Goal: Task Accomplishment & Management: Complete application form

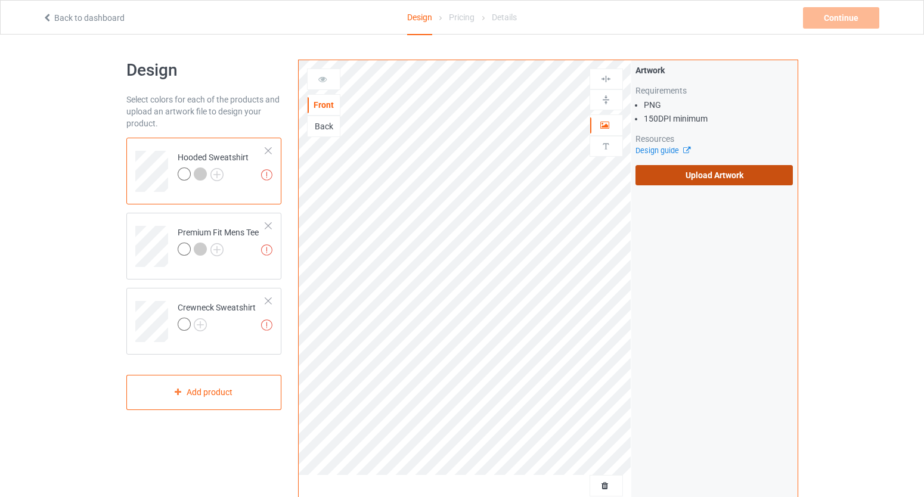
click at [744, 180] on label "Upload Artwork" at bounding box center [715, 175] width 158 height 20
click at [0, 0] on input "Upload Artwork" at bounding box center [0, 0] width 0 height 0
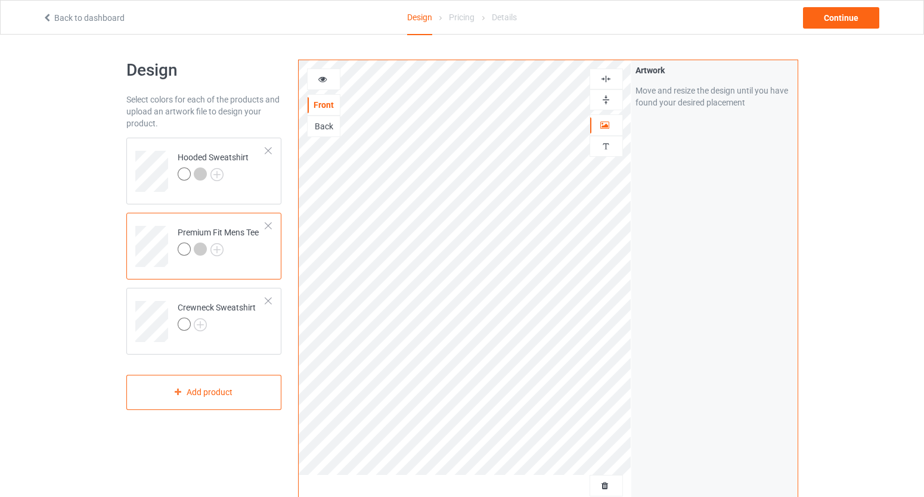
click at [332, 79] on div at bounding box center [324, 79] width 32 height 12
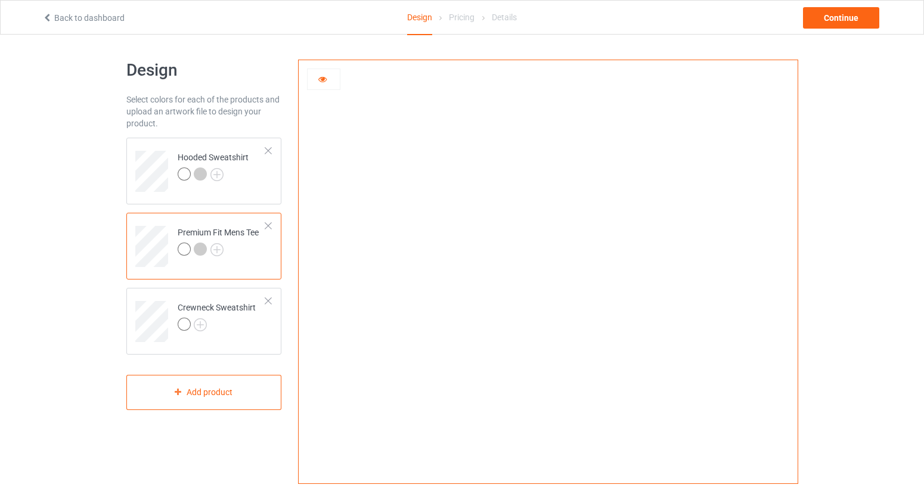
click at [330, 79] on div at bounding box center [324, 79] width 32 height 12
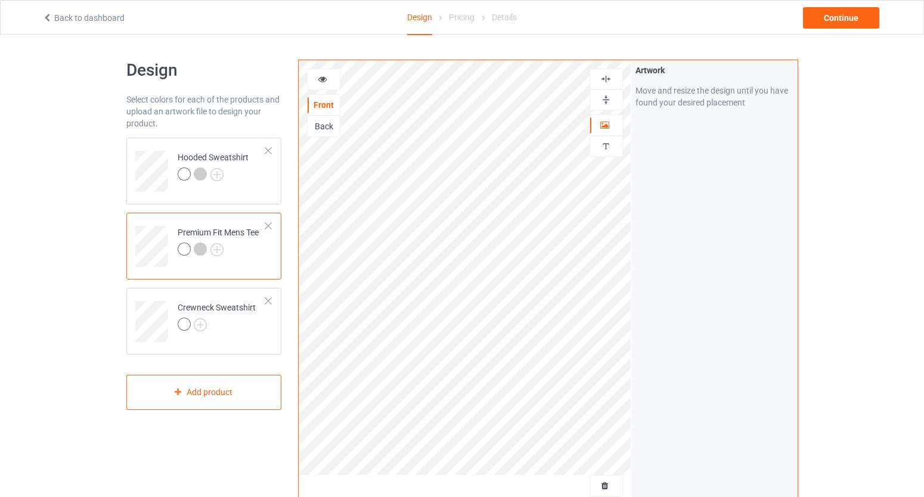
click at [326, 80] on icon at bounding box center [323, 77] width 10 height 8
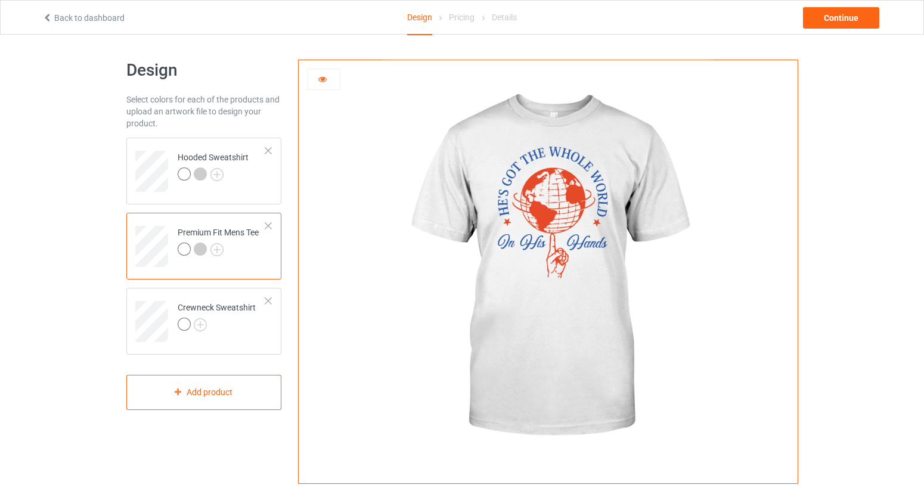
click at [192, 246] on div at bounding box center [186, 251] width 17 height 17
click at [202, 245] on div at bounding box center [200, 249] width 13 height 13
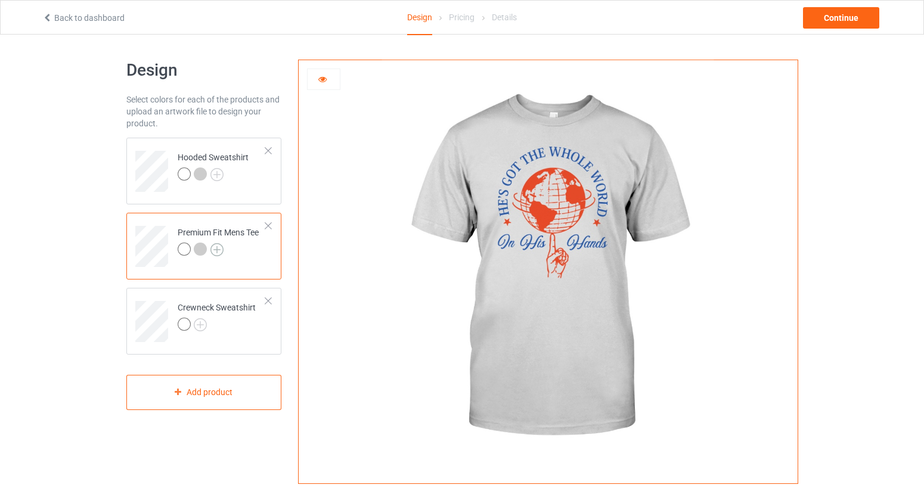
click at [218, 252] on img at bounding box center [217, 249] width 13 height 13
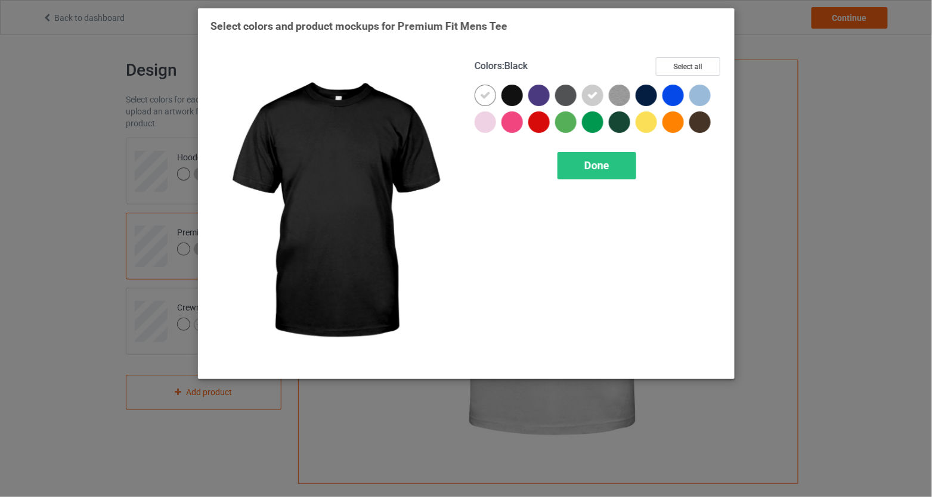
click at [518, 93] on div at bounding box center [512, 95] width 21 height 21
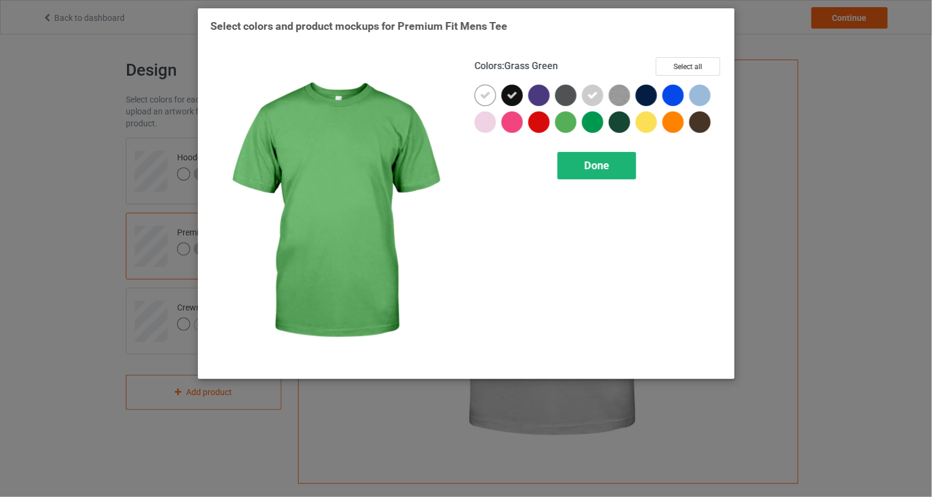
click at [603, 165] on span "Done" at bounding box center [596, 165] width 25 height 13
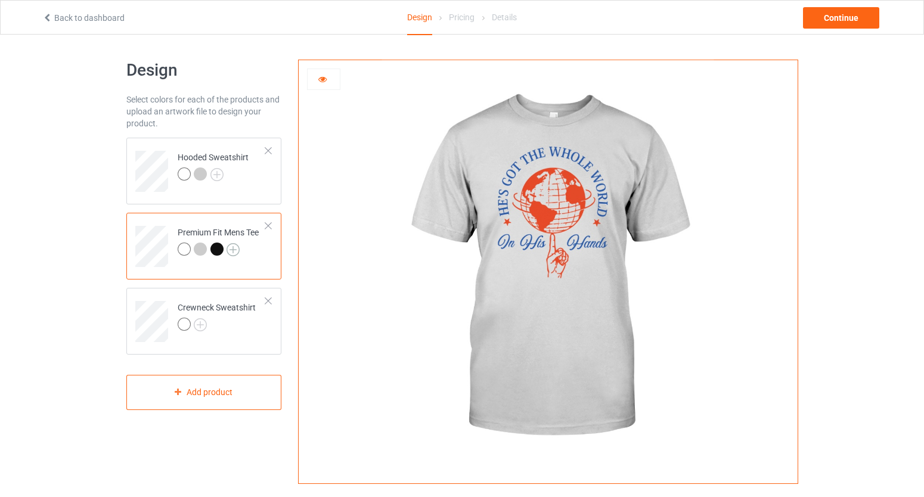
click at [229, 251] on img at bounding box center [233, 249] width 13 height 13
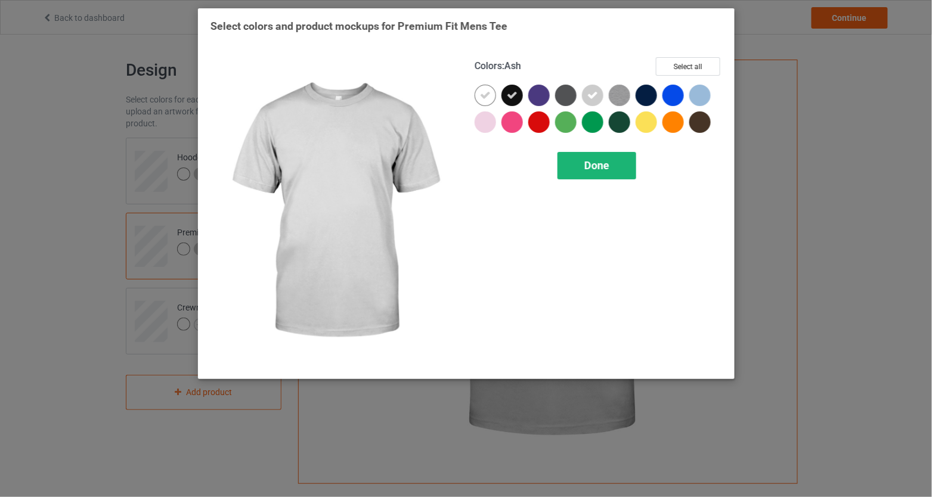
click at [565, 174] on div "Done" at bounding box center [597, 165] width 79 height 27
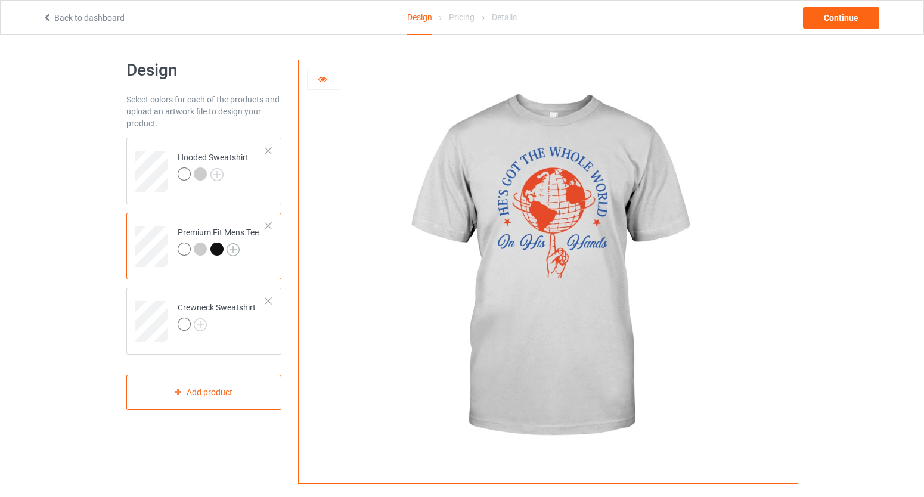
click at [231, 249] on img at bounding box center [233, 249] width 13 height 13
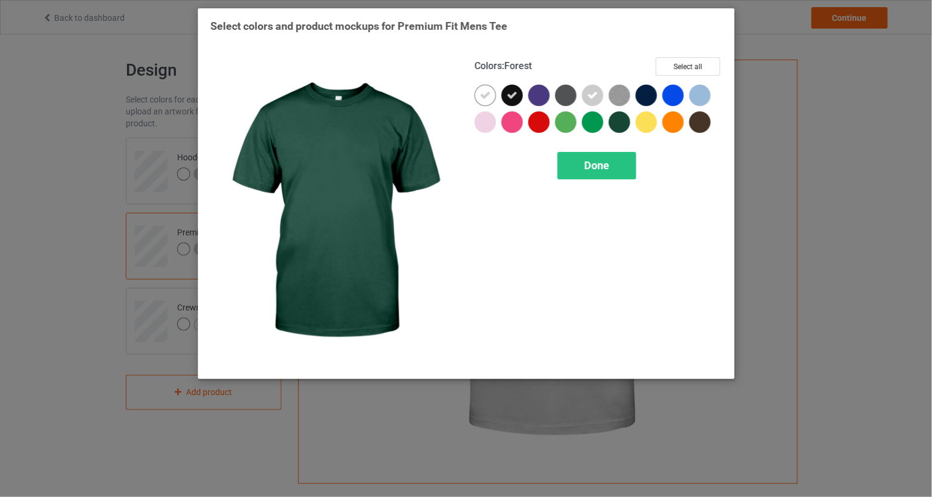
click at [637, 119] on div at bounding box center [649, 125] width 27 height 27
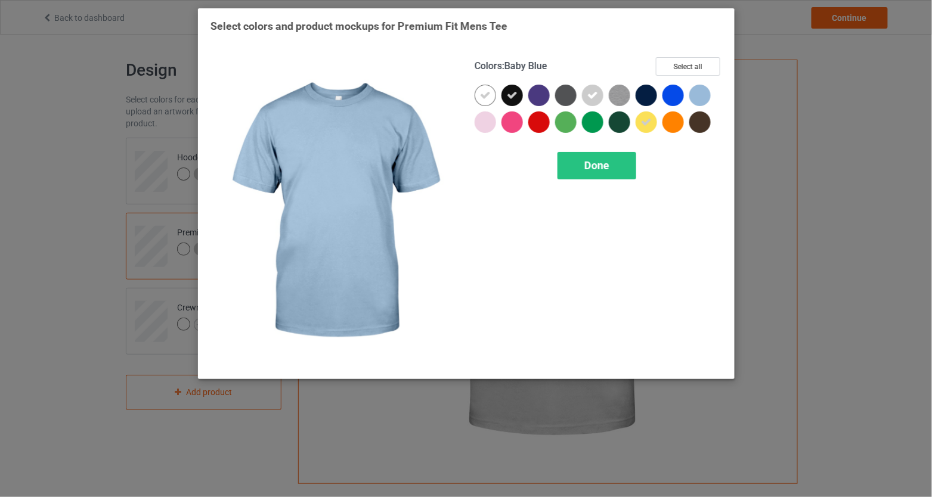
click at [699, 93] on div at bounding box center [699, 95] width 21 height 21
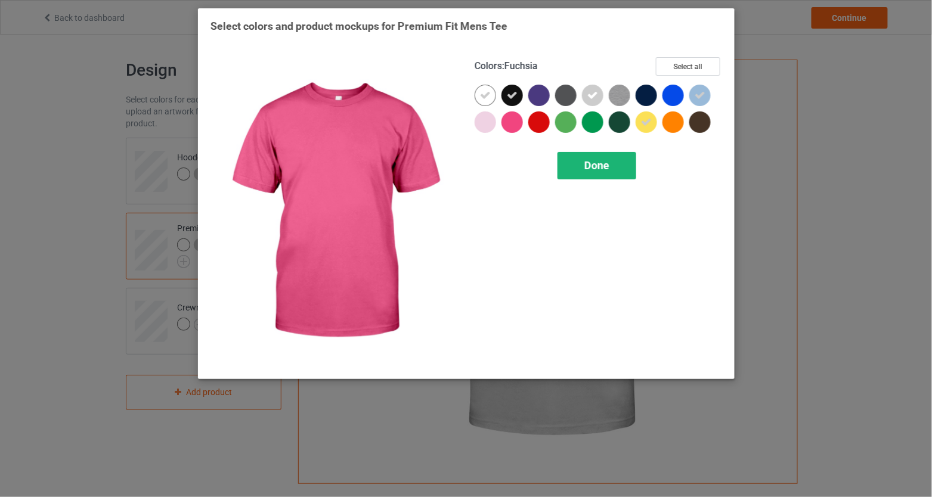
click at [614, 165] on div "Done" at bounding box center [597, 165] width 79 height 27
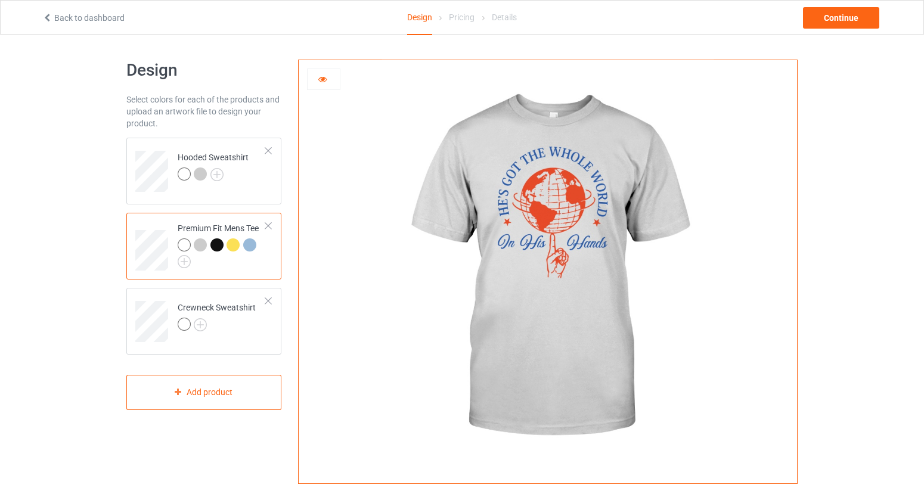
click at [214, 246] on div at bounding box center [217, 245] width 13 height 13
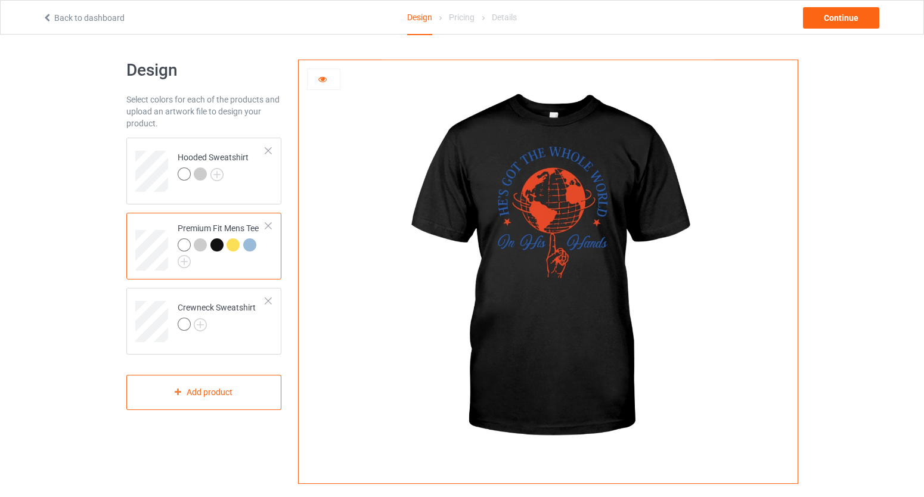
click at [230, 244] on div at bounding box center [233, 245] width 13 height 13
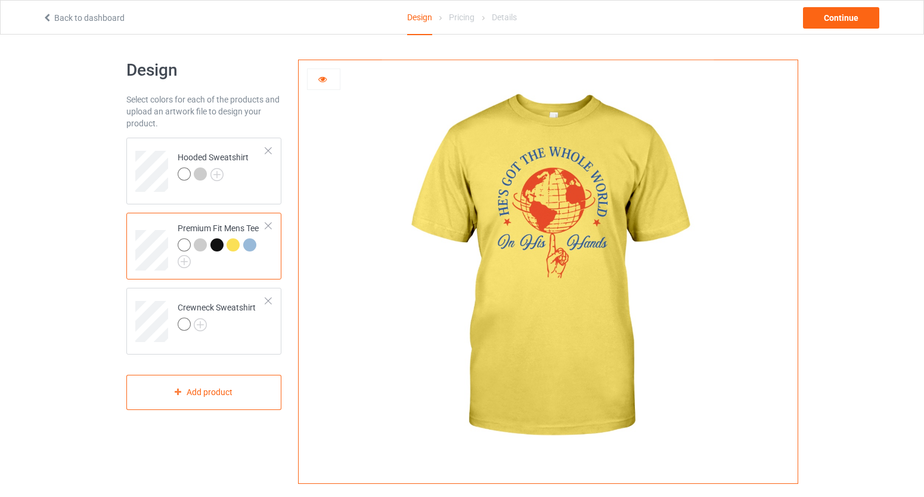
click at [247, 244] on div at bounding box center [249, 245] width 13 height 13
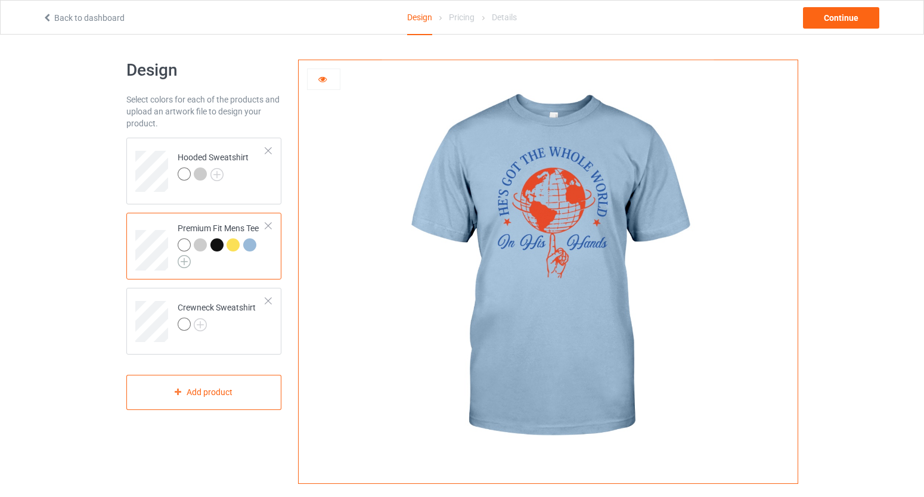
click at [181, 262] on img at bounding box center [184, 261] width 13 height 13
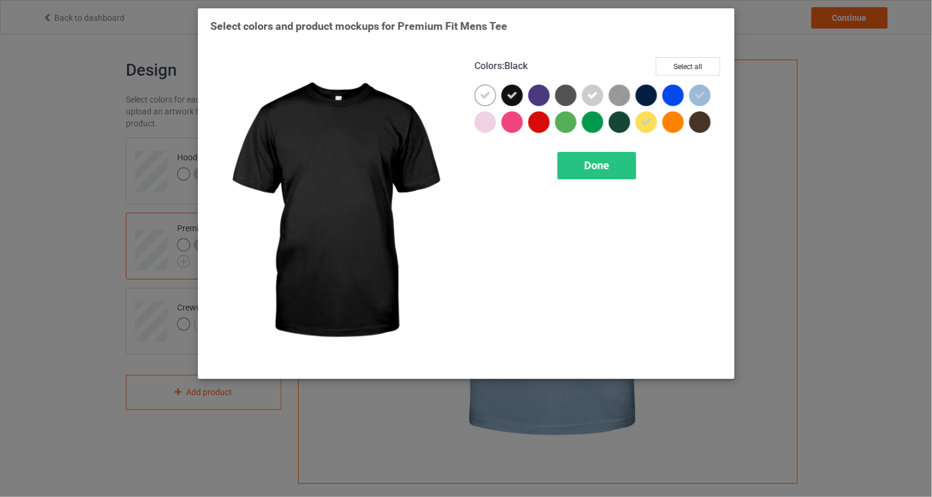
click at [513, 101] on div at bounding box center [512, 95] width 21 height 21
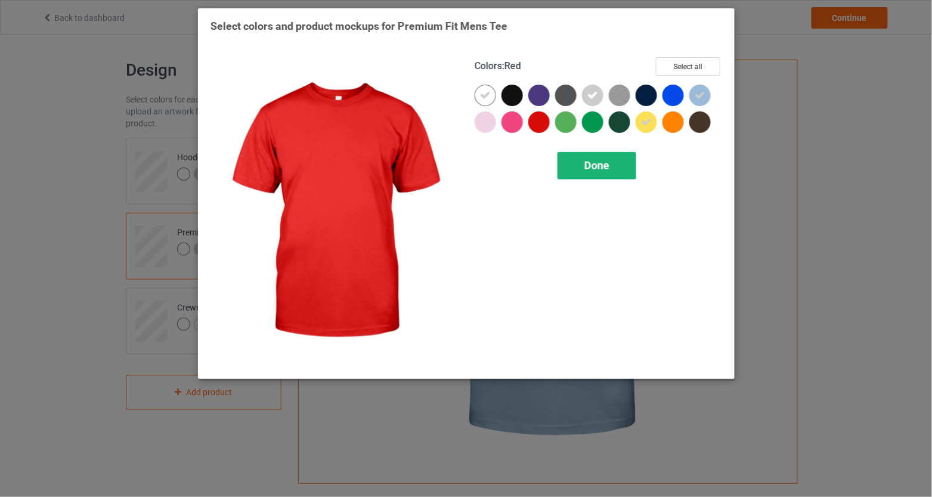
click at [579, 166] on div "Done" at bounding box center [597, 165] width 79 height 27
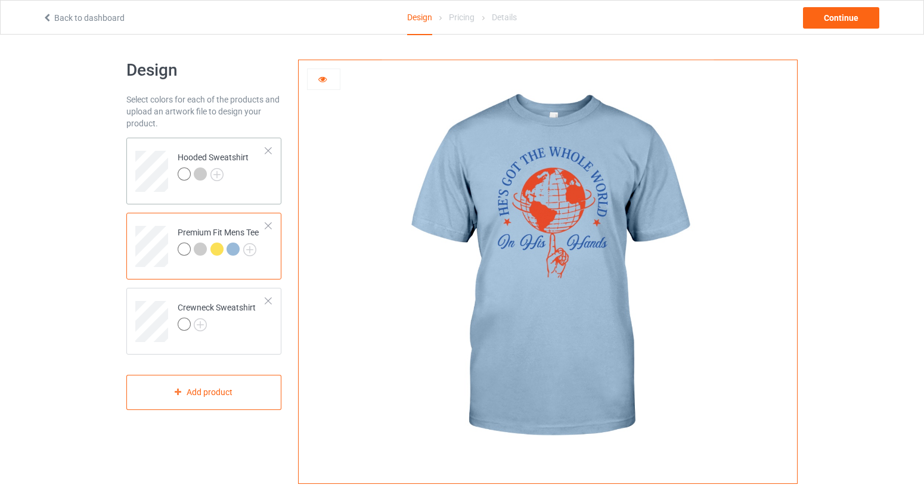
click at [223, 174] on div at bounding box center [213, 176] width 71 height 17
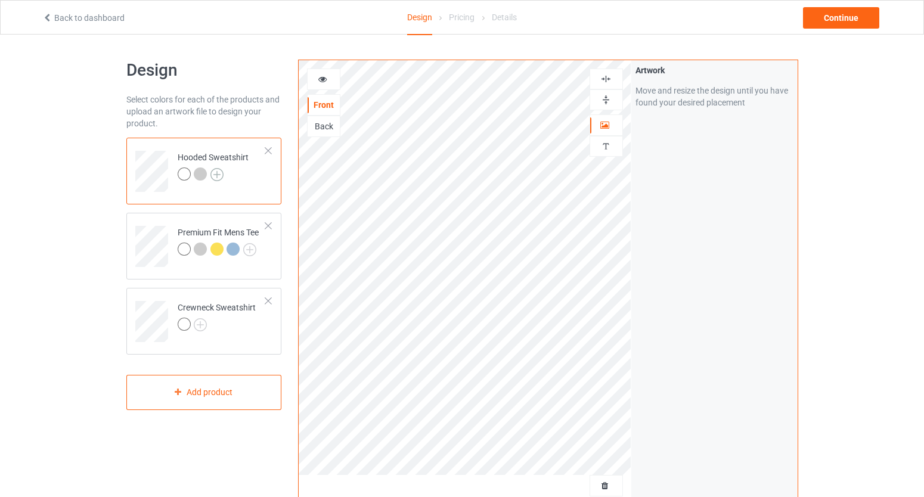
click at [222, 171] on img at bounding box center [217, 174] width 13 height 13
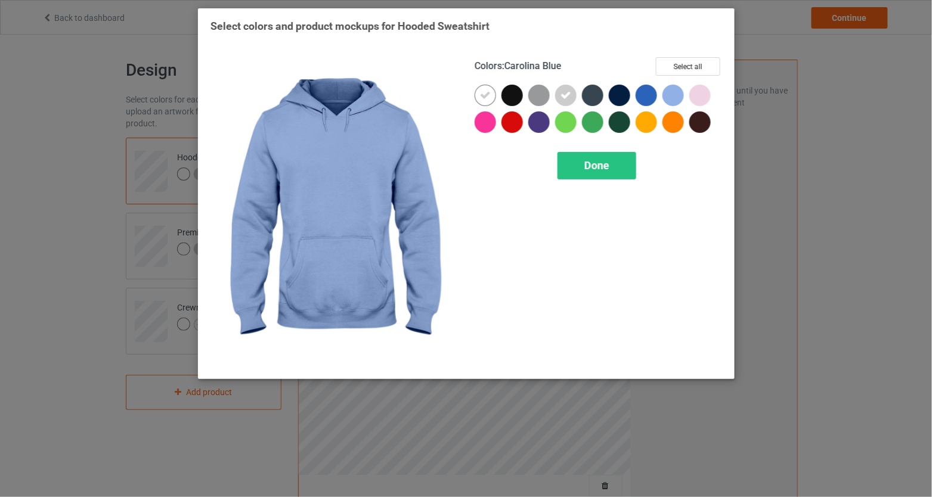
click at [686, 94] on div at bounding box center [676, 98] width 27 height 27
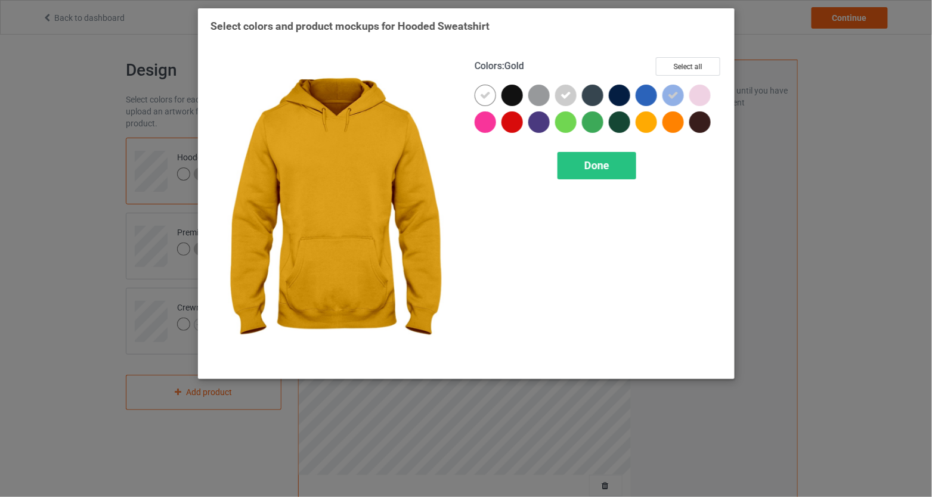
click at [647, 122] on div at bounding box center [646, 122] width 21 height 21
click at [623, 159] on div "Done" at bounding box center [597, 165] width 79 height 27
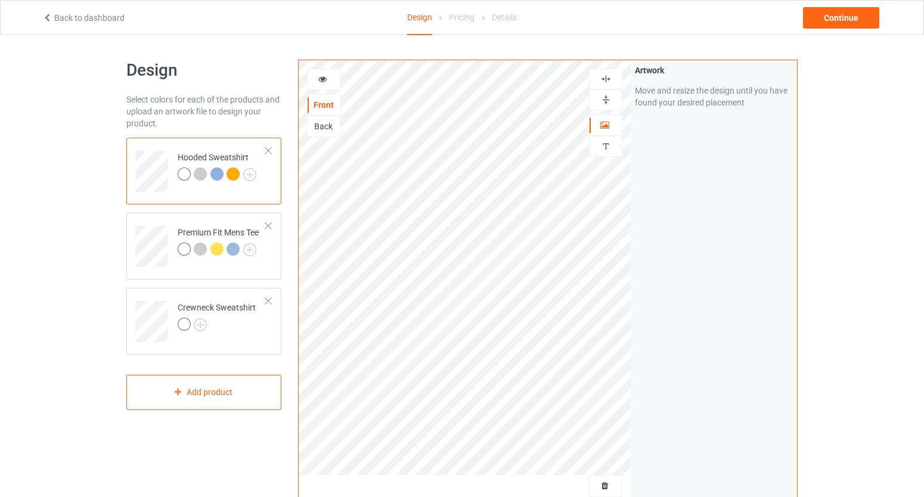
click at [236, 175] on div at bounding box center [233, 174] width 13 height 13
click at [324, 77] on icon at bounding box center [323, 77] width 10 height 8
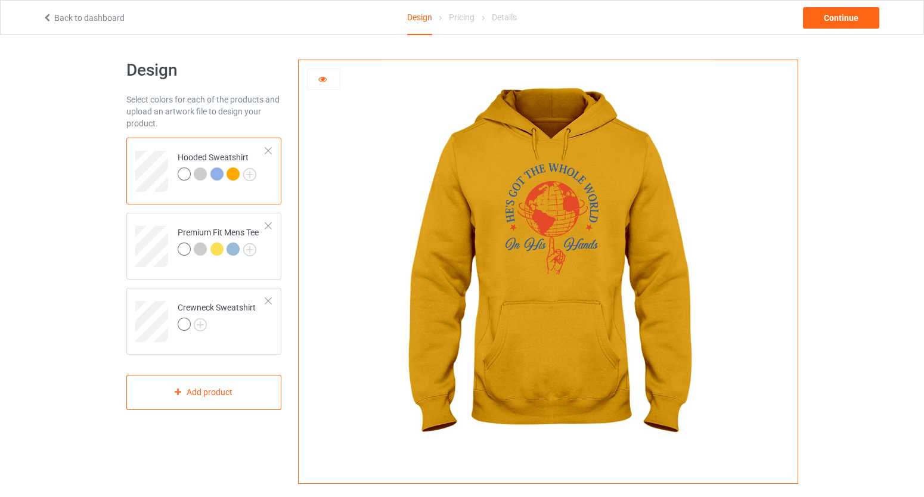
click at [324, 77] on icon at bounding box center [323, 77] width 10 height 8
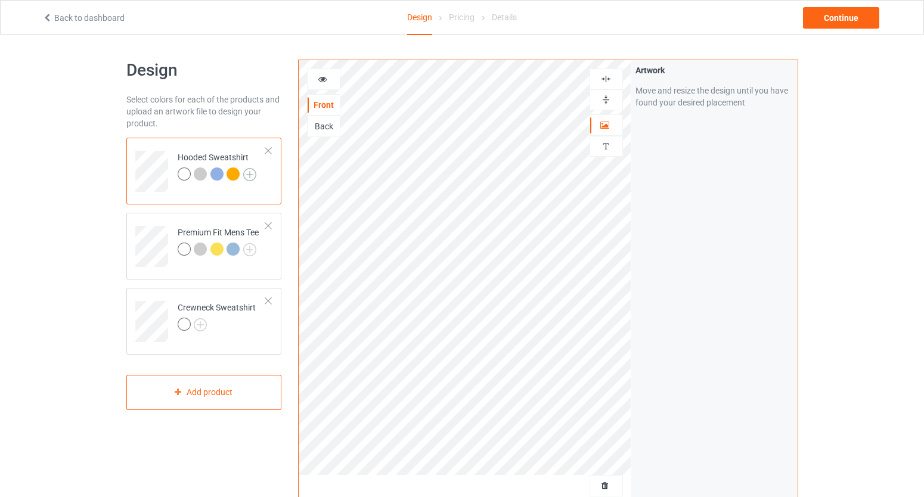
click at [250, 176] on img at bounding box center [249, 174] width 13 height 13
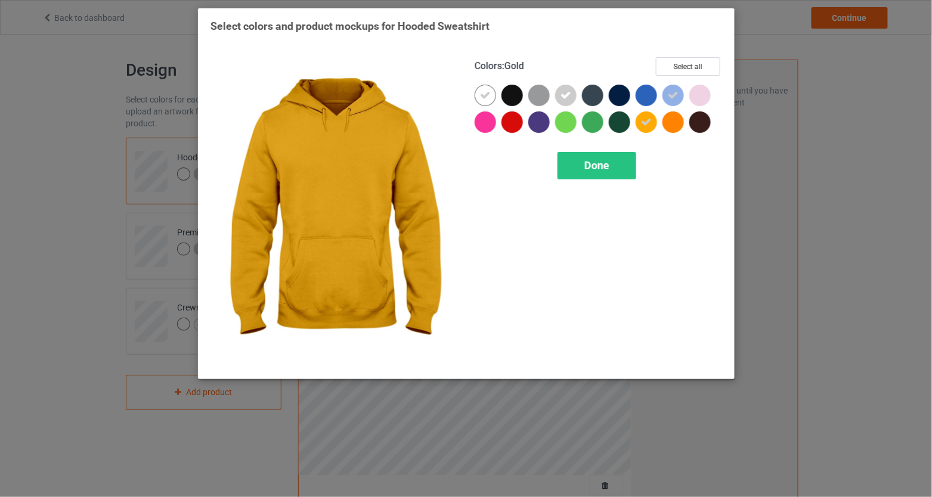
click at [640, 127] on div at bounding box center [646, 122] width 21 height 21
click at [606, 168] on span "Done" at bounding box center [596, 165] width 25 height 13
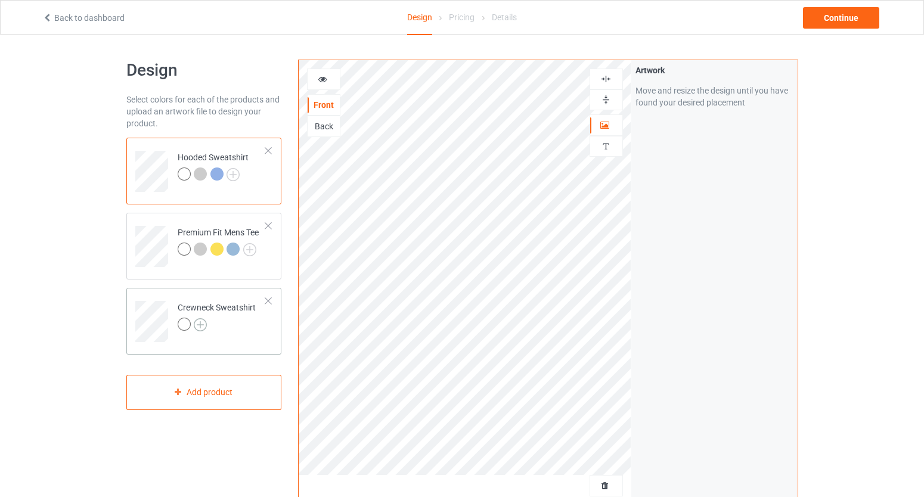
click at [201, 323] on img at bounding box center [200, 324] width 13 height 13
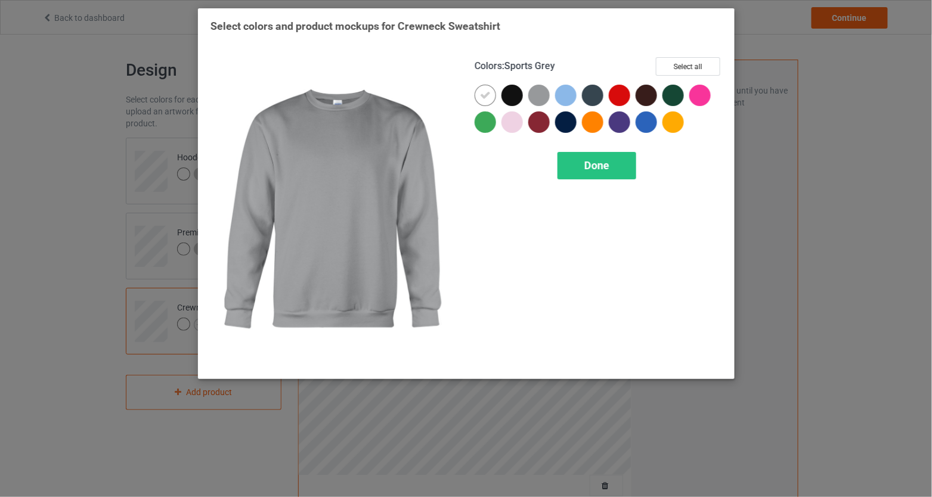
click at [541, 90] on div at bounding box center [538, 95] width 21 height 21
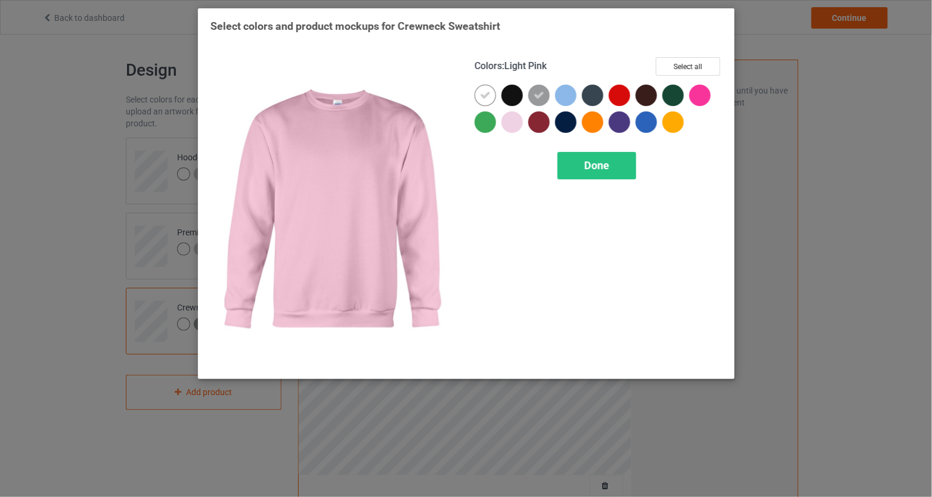
click at [508, 120] on div at bounding box center [512, 122] width 21 height 21
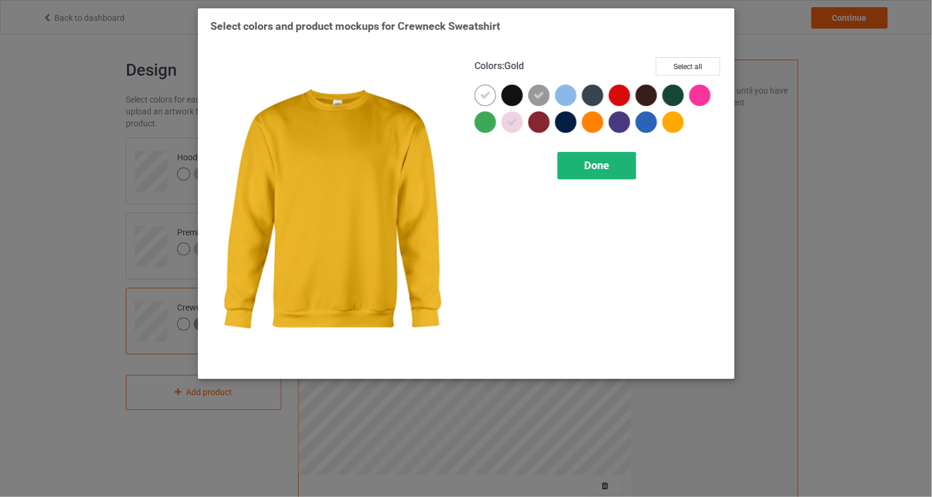
click at [605, 166] on span "Done" at bounding box center [596, 165] width 25 height 13
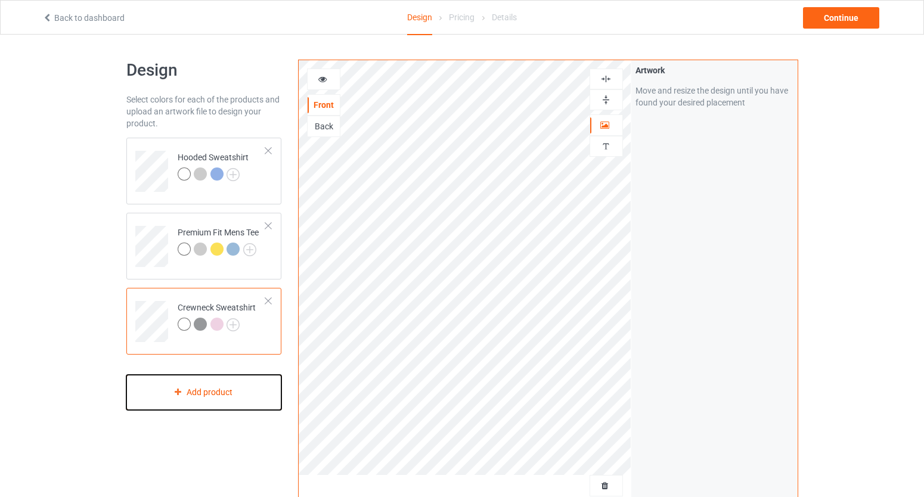
click at [234, 387] on div "Add product" at bounding box center [204, 392] width 156 height 35
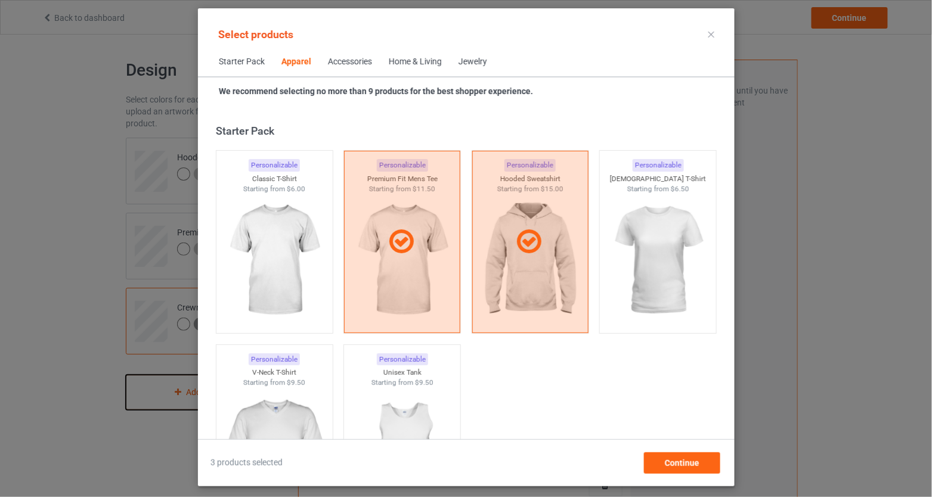
scroll to position [444, 0]
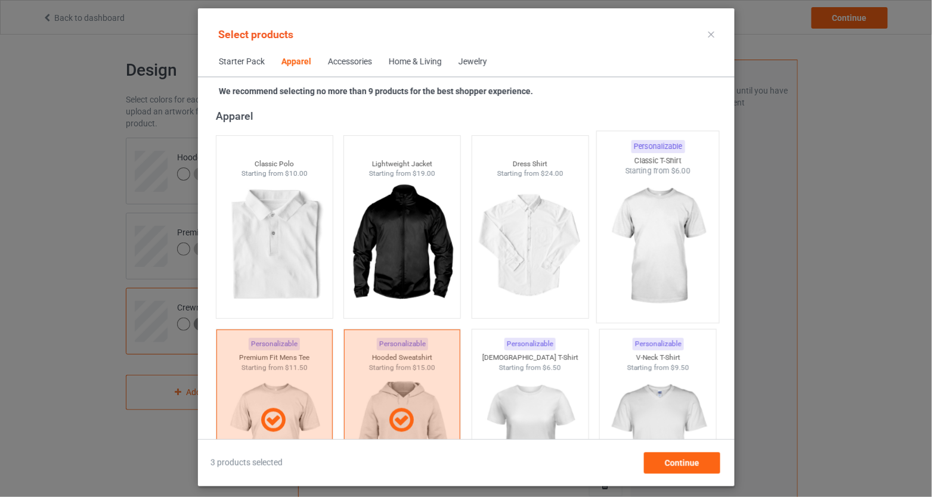
click at [637, 243] on img at bounding box center [658, 247] width 112 height 140
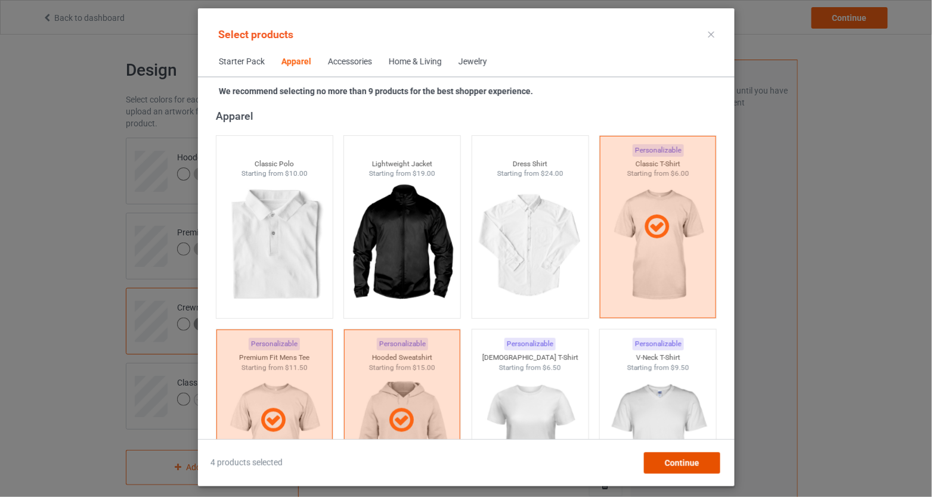
click at [687, 459] on span "Continue" at bounding box center [681, 464] width 35 height 10
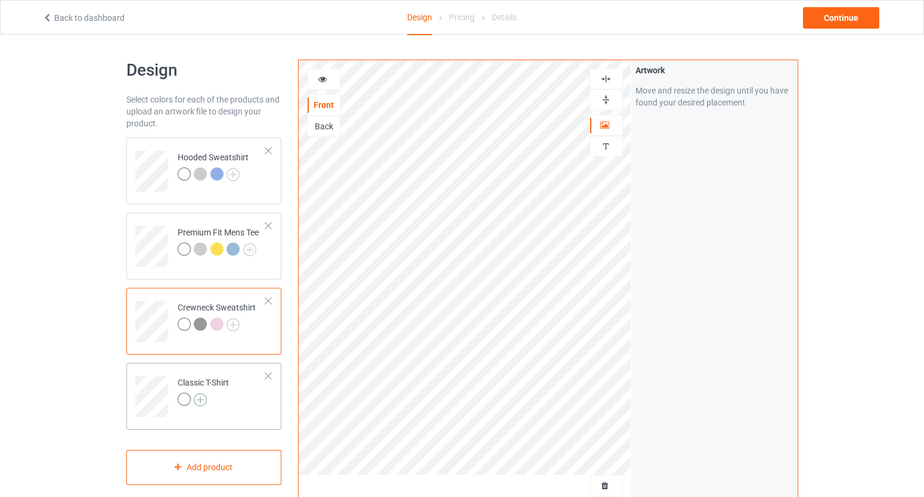
click at [205, 399] on img at bounding box center [200, 400] width 13 height 13
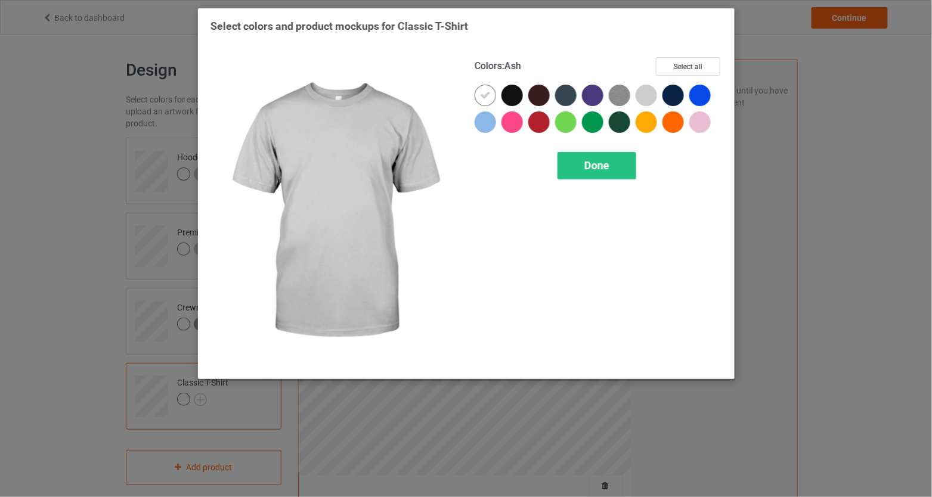
click at [651, 97] on div at bounding box center [646, 95] width 21 height 21
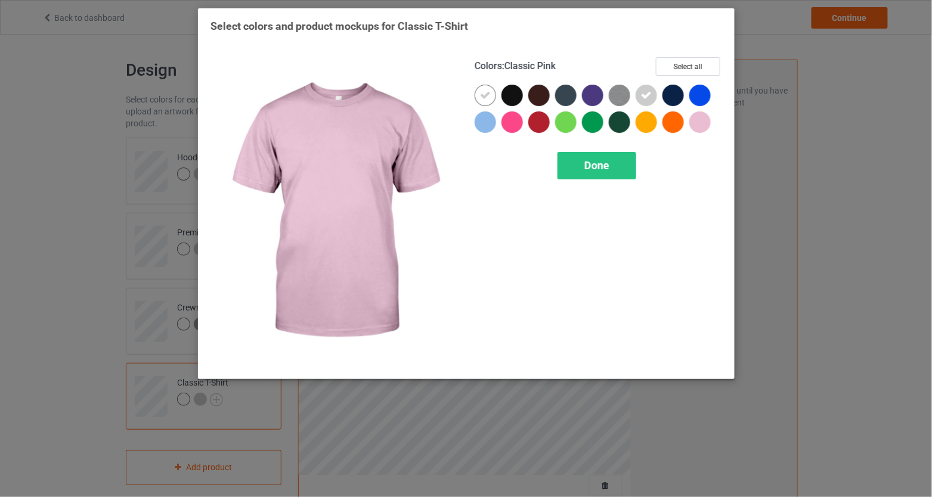
click at [700, 121] on div at bounding box center [699, 122] width 21 height 21
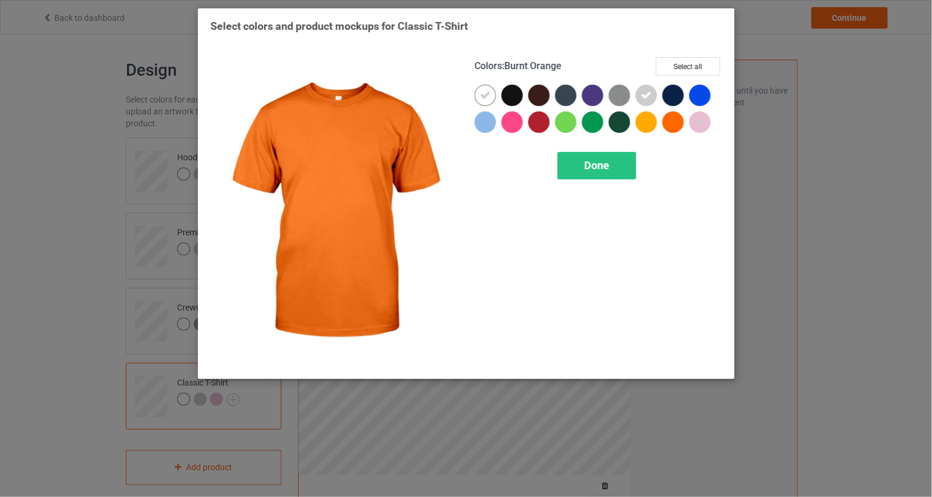
click at [691, 125] on div at bounding box center [699, 122] width 21 height 21
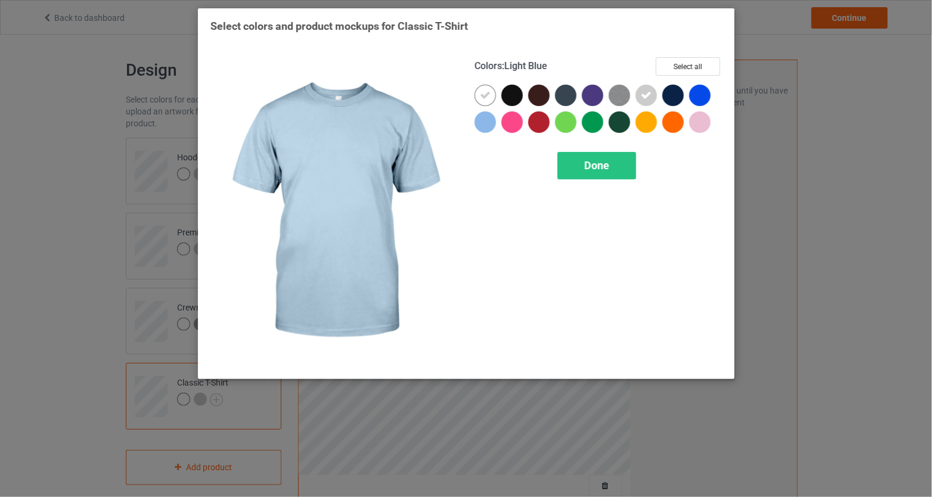
drag, startPoint x: 481, startPoint y: 120, endPoint x: 519, endPoint y: 123, distance: 37.7
click at [482, 120] on div at bounding box center [485, 122] width 21 height 21
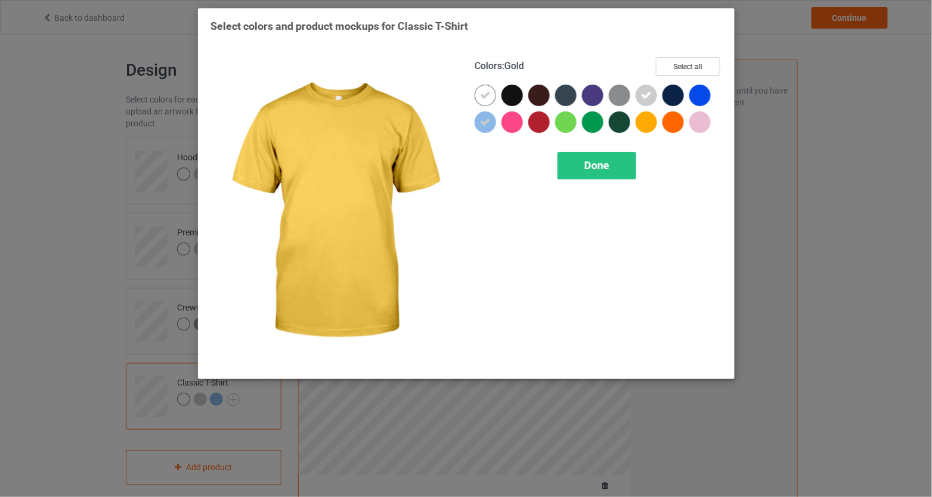
click at [650, 122] on div at bounding box center [646, 122] width 21 height 21
click at [603, 177] on div "Done" at bounding box center [597, 165] width 79 height 27
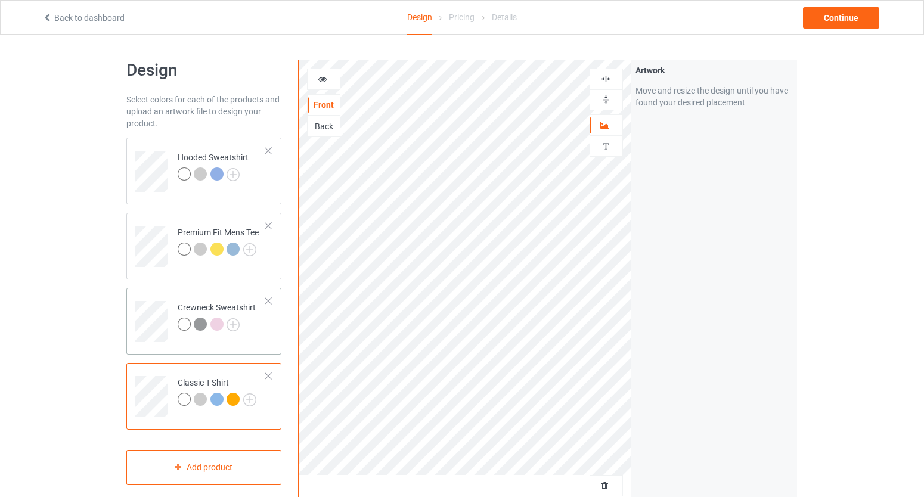
click at [204, 326] on div at bounding box center [200, 324] width 13 height 13
click at [323, 85] on div at bounding box center [324, 79] width 32 height 12
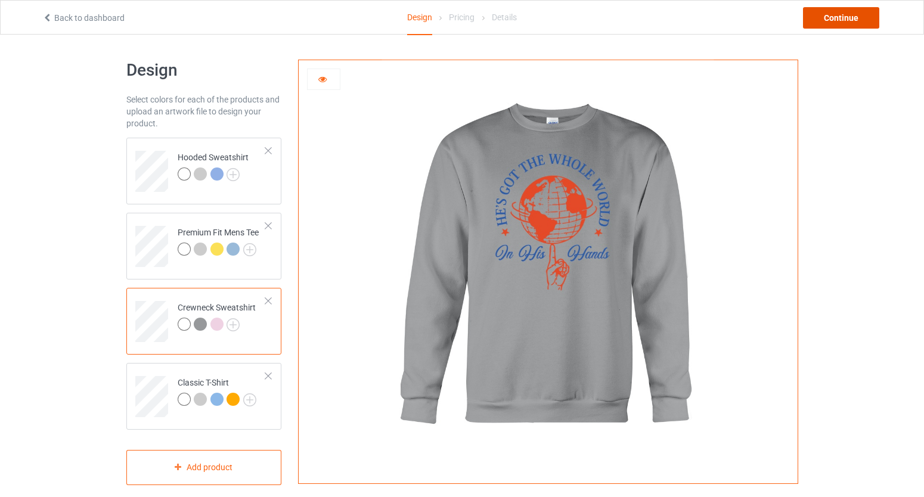
click at [855, 20] on div "Continue" at bounding box center [841, 17] width 76 height 21
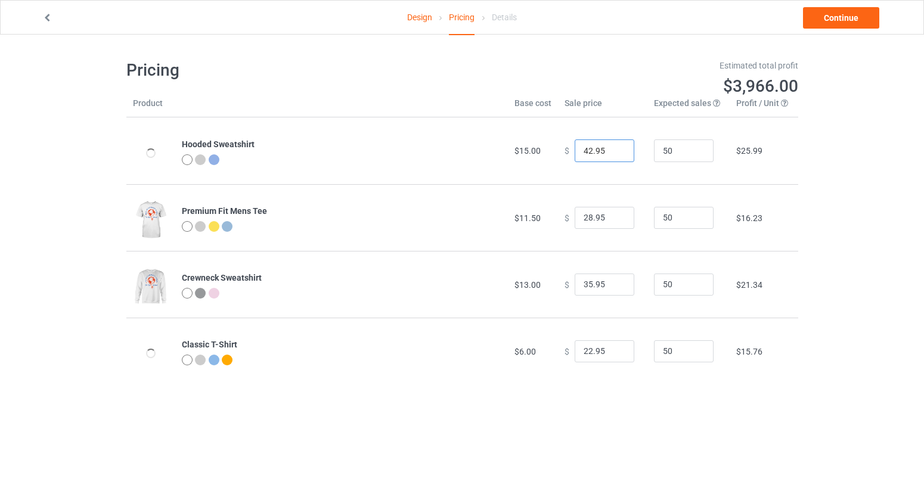
drag, startPoint x: 581, startPoint y: 151, endPoint x: 564, endPoint y: 153, distance: 18.0
click at [565, 153] on div "$ 42.95" at bounding box center [603, 151] width 76 height 23
type input "38.95"
drag, startPoint x: 579, startPoint y: 214, endPoint x: 586, endPoint y: 214, distance: 7.2
click at [586, 214] on input "28.95" at bounding box center [605, 218] width 60 height 23
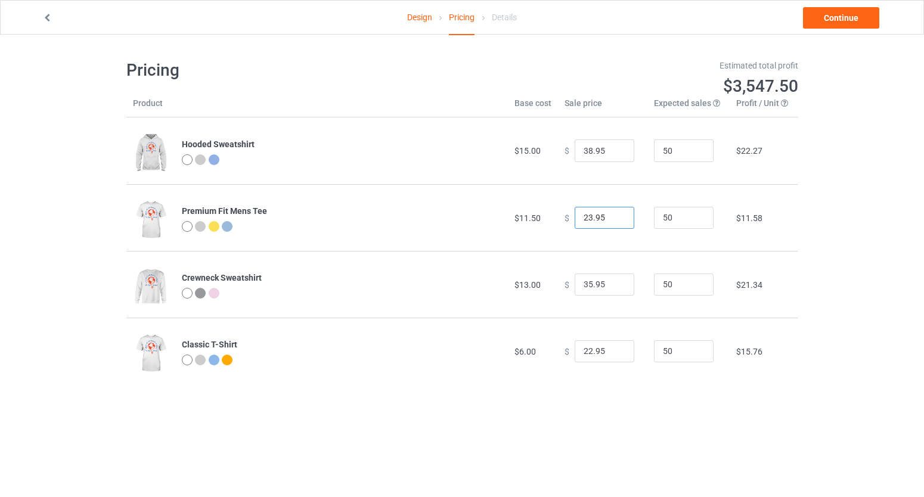
type input "23.95"
click at [587, 283] on input "35.95" at bounding box center [605, 285] width 60 height 23
type input "32.95"
drag, startPoint x: 577, startPoint y: 351, endPoint x: 586, endPoint y: 351, distance: 9.0
click at [586, 351] on input "22.95" at bounding box center [605, 352] width 60 height 23
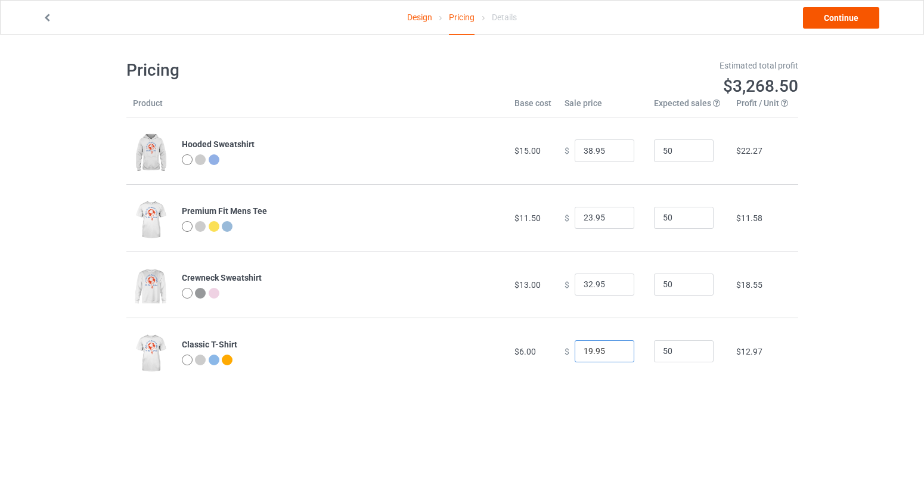
type input "19.95"
click at [860, 19] on link "Continue" at bounding box center [841, 17] width 76 height 21
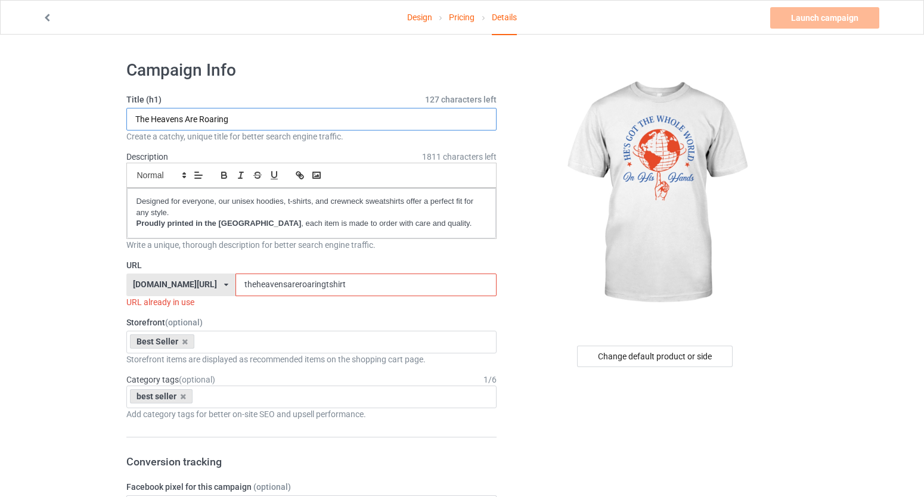
drag, startPoint x: 286, startPoint y: 123, endPoint x: 111, endPoint y: 116, distance: 174.9
drag, startPoint x: 323, startPoint y: 113, endPoint x: 352, endPoint y: 130, distance: 33.1
click at [352, 130] on input "He's Got The Whole World In His Hands" at bounding box center [311, 119] width 371 height 23
type input "He's Got The Whole World In His Hands"
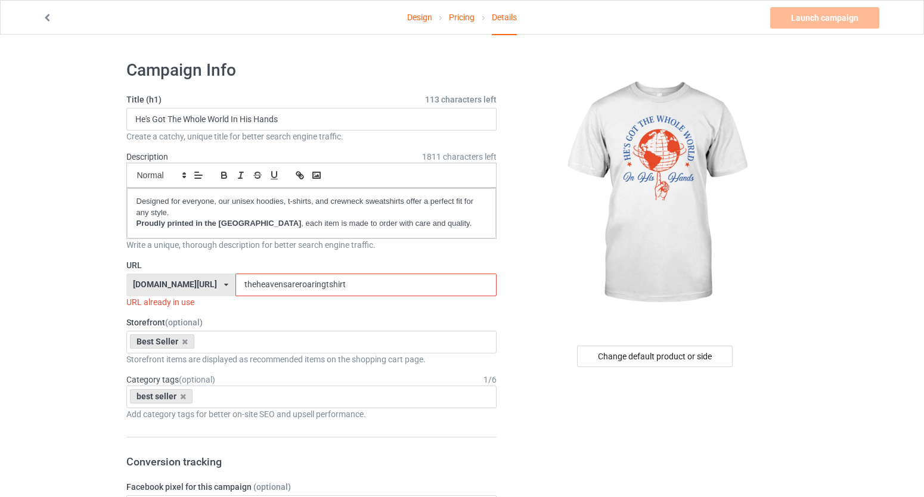
drag, startPoint x: 416, startPoint y: 286, endPoint x: 251, endPoint y: 284, distance: 164.6
click at [251, 284] on div "[DOMAIN_NAME][URL] [DOMAIN_NAME][URL] [DOMAIN_NAME][URL] [DOMAIN_NAME][URL] 5ca…" at bounding box center [311, 285] width 371 height 23
paste input "He's Got The Whole World In His Hands"
click at [298, 285] on input "He's Got The Whole World In His Hands" at bounding box center [366, 285] width 261 height 23
click at [304, 286] on input "Hes Got The Whole World In His Hands" at bounding box center [366, 285] width 261 height 23
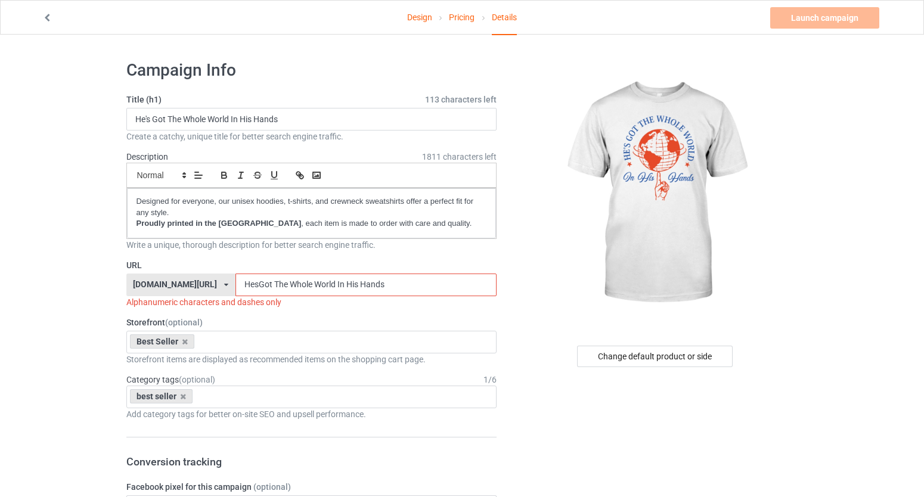
click at [315, 286] on input "HesGot The Whole World In His Hands" at bounding box center [366, 285] width 261 height 23
click at [330, 287] on input "HesGotThe Whole World In His Hands" at bounding box center [366, 285] width 261 height 23
click at [352, 283] on input "HesGotTheWhole World In His Hands" at bounding box center [366, 285] width 261 height 23
click at [374, 288] on input "HesGotTheWholeWorld In His Hands" at bounding box center [366, 285] width 261 height 23
click at [384, 286] on input "HesGotTheWholeWorldIn His Hands" at bounding box center [366, 285] width 261 height 23
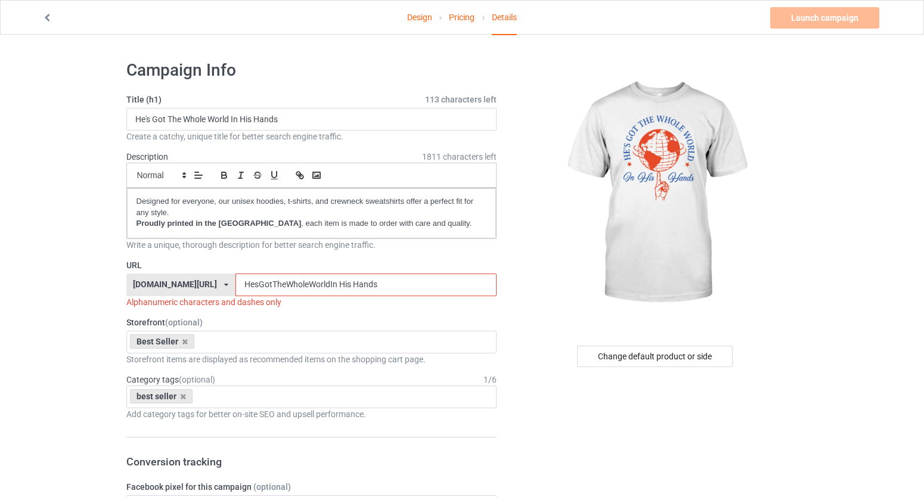
click at [382, 286] on input "HesGotTheWholeWorldIn His Hands" at bounding box center [366, 285] width 261 height 23
click at [393, 286] on input "HesGotTheWholeWorldInHis Hands" at bounding box center [366, 285] width 261 height 23
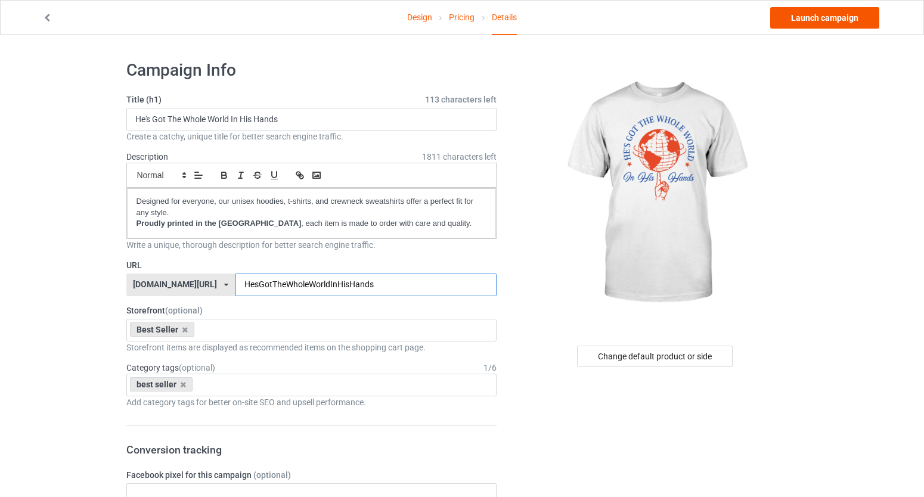
type input "HesGotTheWholeWorldInHisHands"
click at [803, 11] on link "Launch campaign" at bounding box center [824, 17] width 109 height 21
